Goal: Task Accomplishment & Management: Complete application form

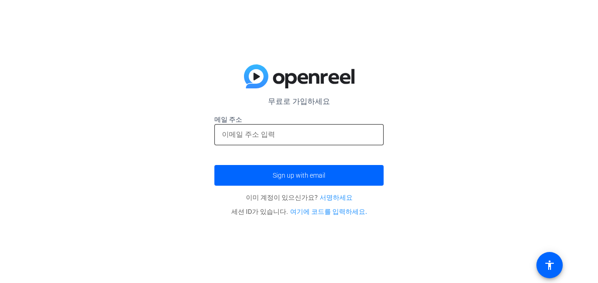
click at [301, 135] on input "email" at bounding box center [299, 134] width 154 height 11
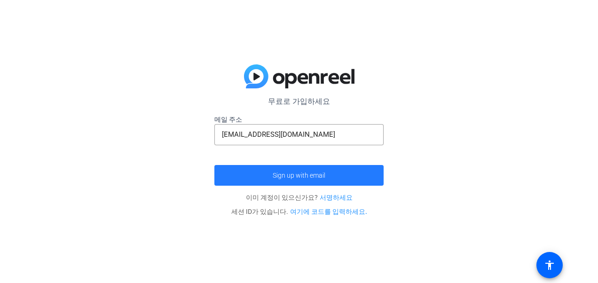
click at [340, 171] on span "submit" at bounding box center [298, 175] width 169 height 23
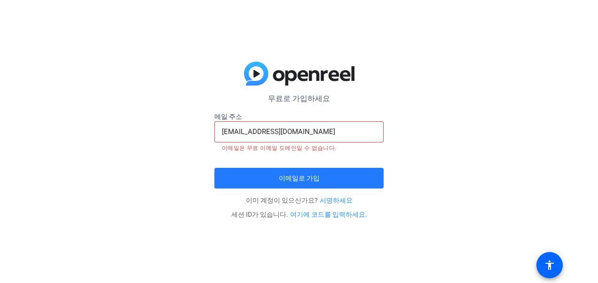
click at [299, 182] on span "submit" at bounding box center [298, 178] width 169 height 23
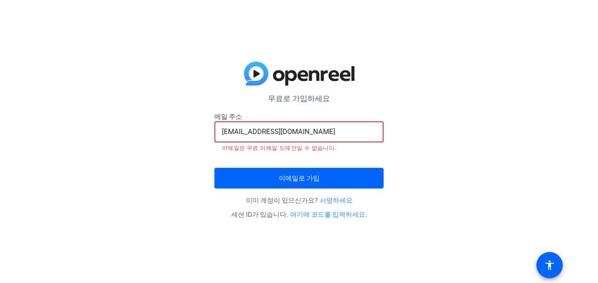
click at [314, 131] on input "[EMAIL_ADDRESS][DOMAIN_NAME]" at bounding box center [299, 131] width 154 height 11
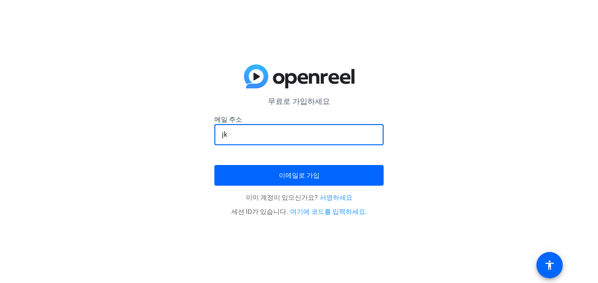
type input "j"
click at [260, 134] on input "email" at bounding box center [299, 134] width 154 height 11
type input "[EMAIL_ADDRESS][DOMAIN_NAME]"
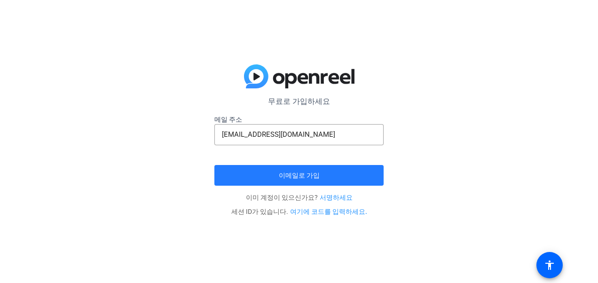
click at [333, 171] on span "submit" at bounding box center [298, 175] width 169 height 23
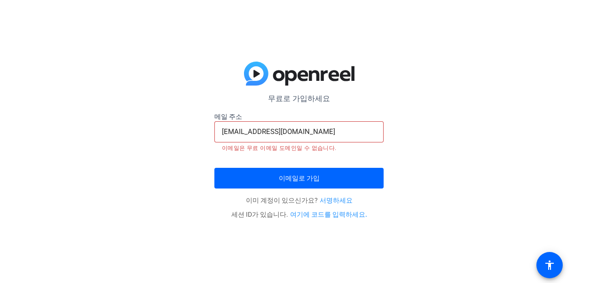
click at [328, 198] on link "서명하세요" at bounding box center [336, 201] width 33 height 8
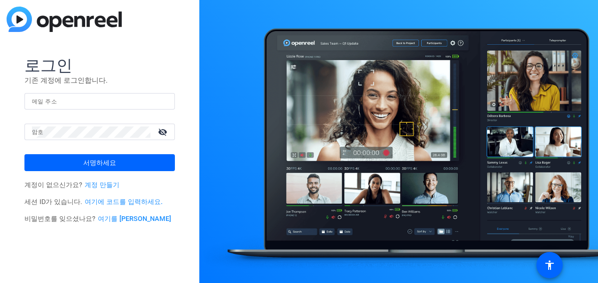
click at [90, 100] on input "메일 주소" at bounding box center [99, 101] width 135 height 11
type input "[EMAIL_ADDRESS][DOMAIN_NAME]"
click at [105, 187] on link "계정 만들기" at bounding box center [102, 185] width 35 height 8
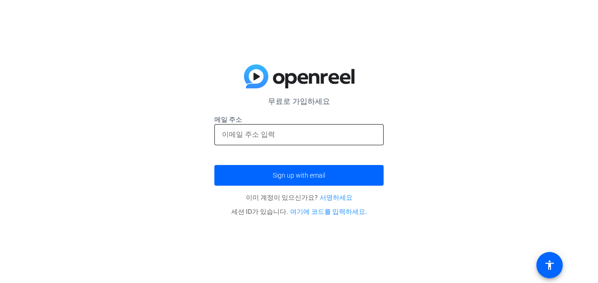
click at [266, 135] on input "email" at bounding box center [299, 134] width 154 height 11
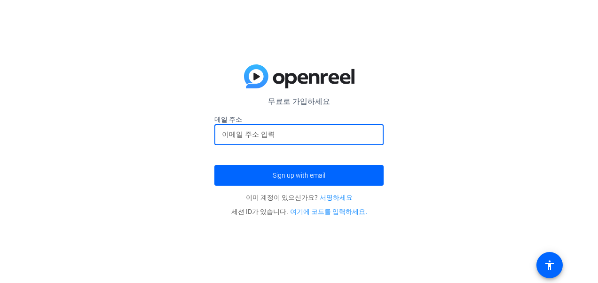
type input "[EMAIL_ADDRESS][DOMAIN_NAME]"
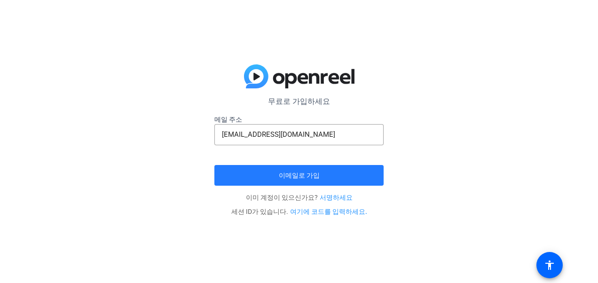
click at [302, 170] on span "submit" at bounding box center [298, 175] width 169 height 23
